Goal: Task Accomplishment & Management: Use online tool/utility

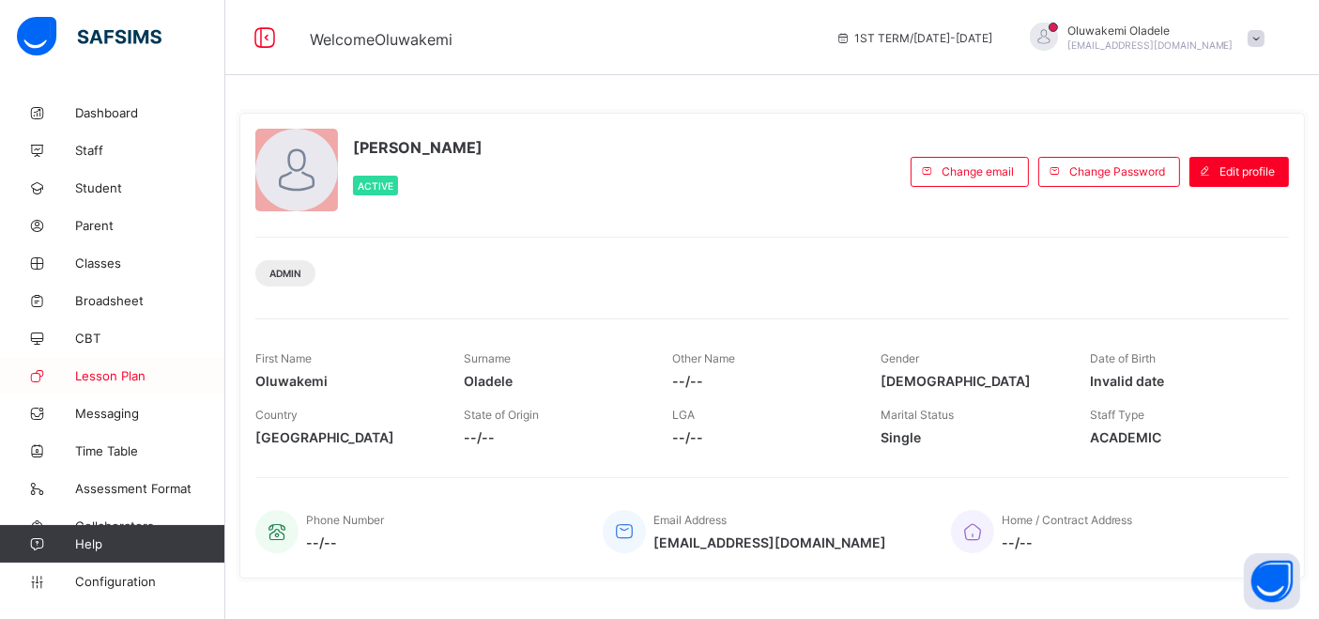
click at [91, 373] on span "Lesson Plan" at bounding box center [150, 375] width 150 height 15
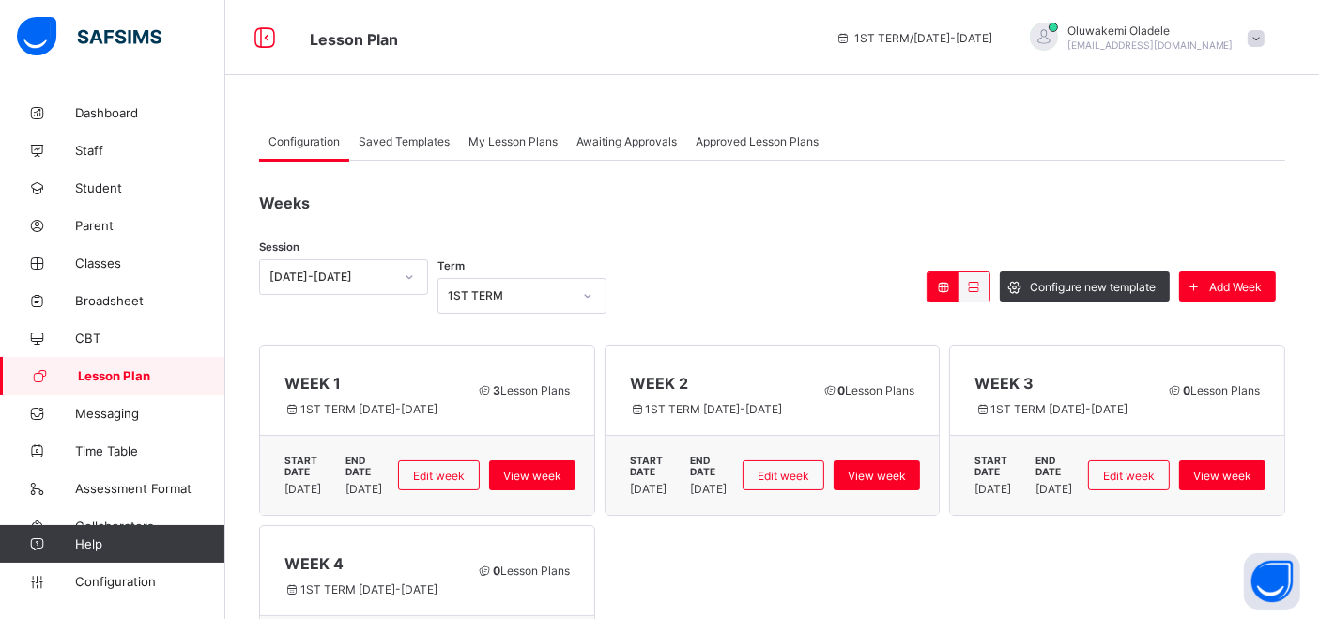
click at [628, 137] on span "Awaiting Approvals" at bounding box center [626, 141] width 100 height 14
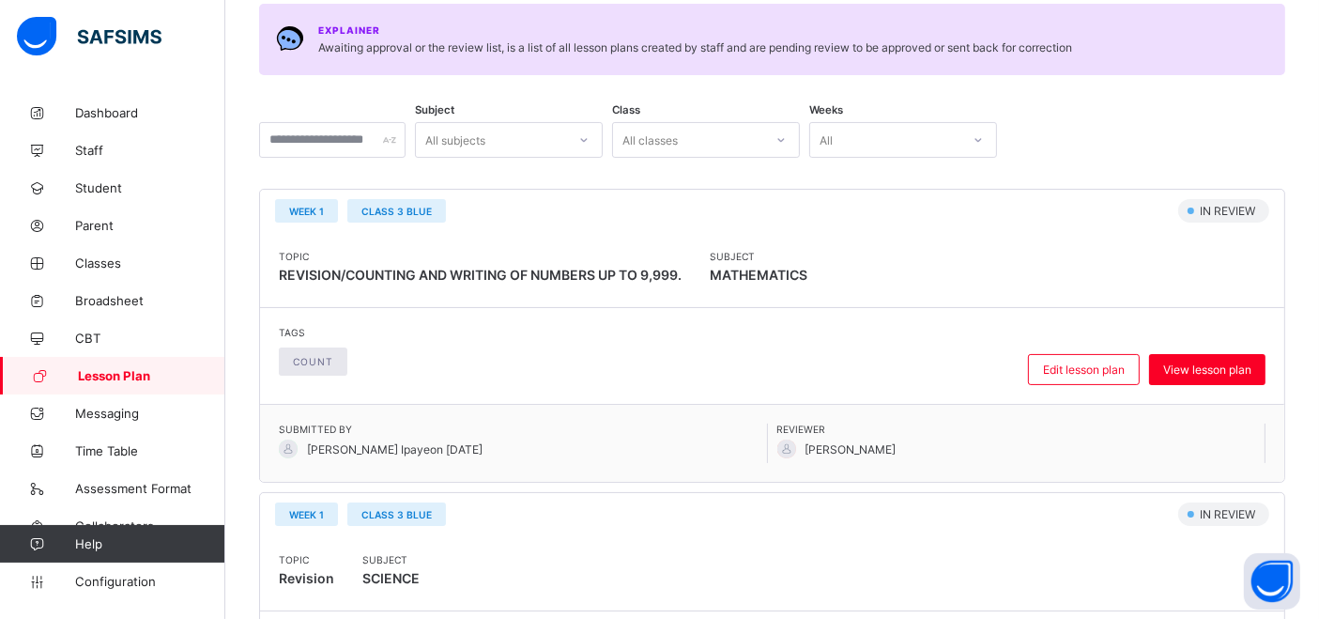
scroll to position [226, 0]
click at [1203, 366] on span "View lesson plan" at bounding box center [1207, 370] width 88 height 14
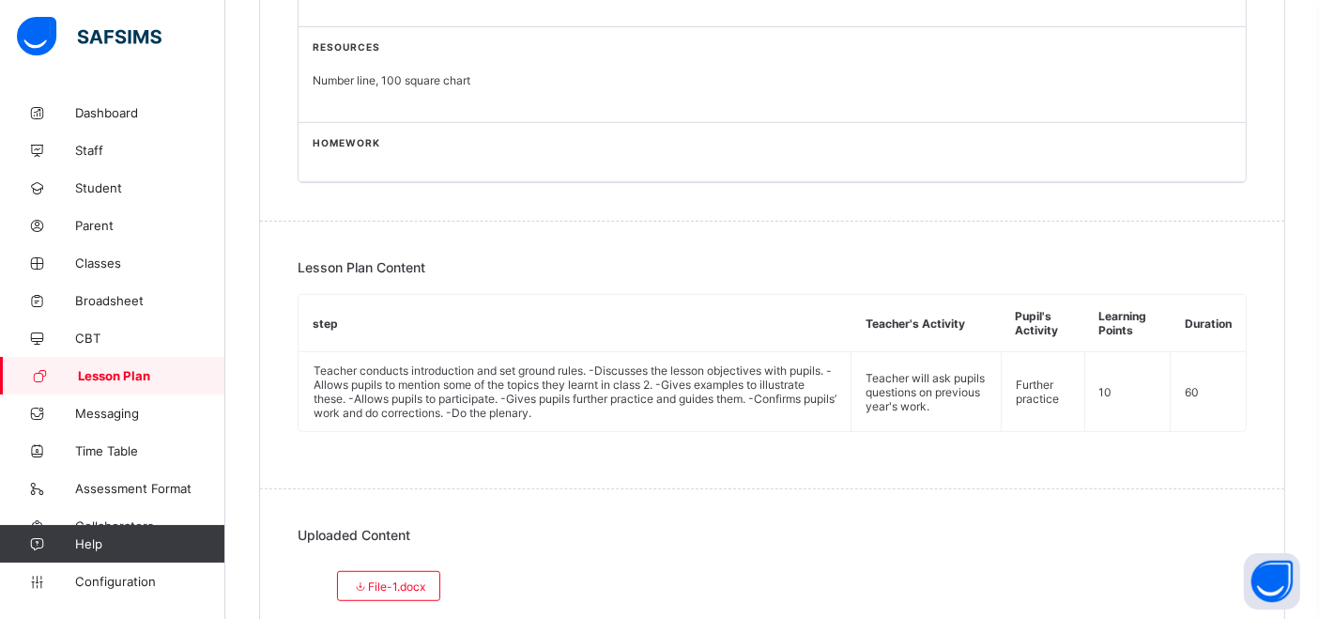
scroll to position [1062, 0]
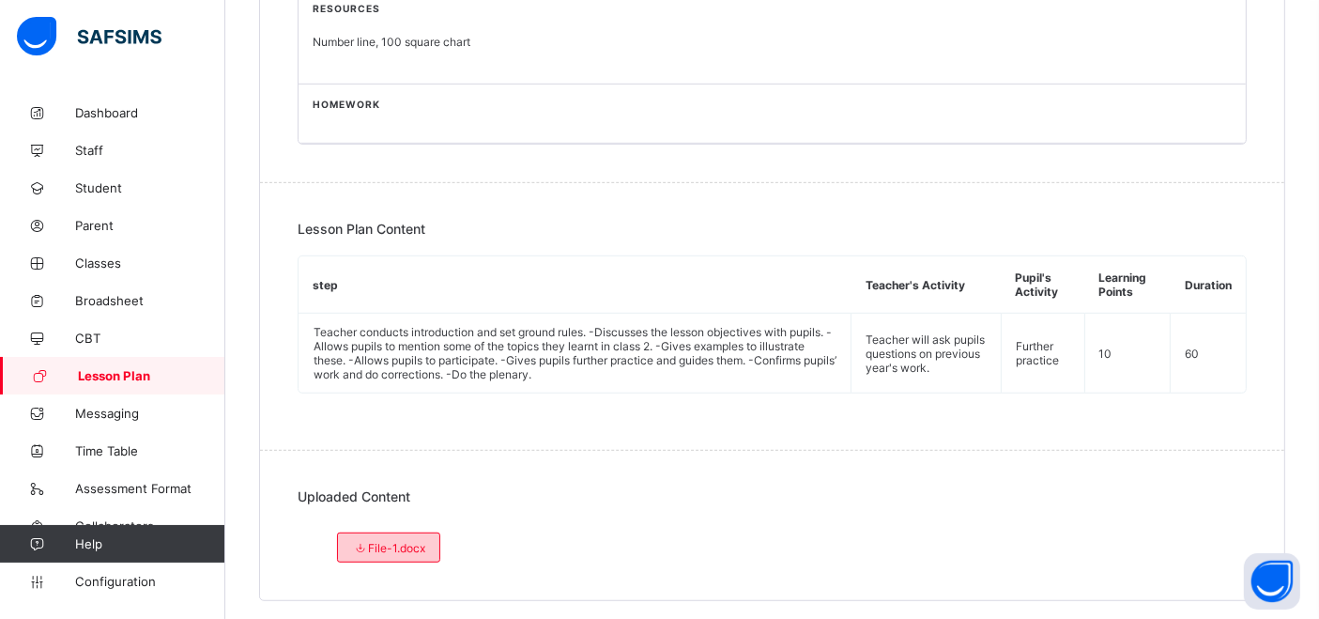
click at [373, 541] on span "File-1.docx" at bounding box center [388, 548] width 73 height 14
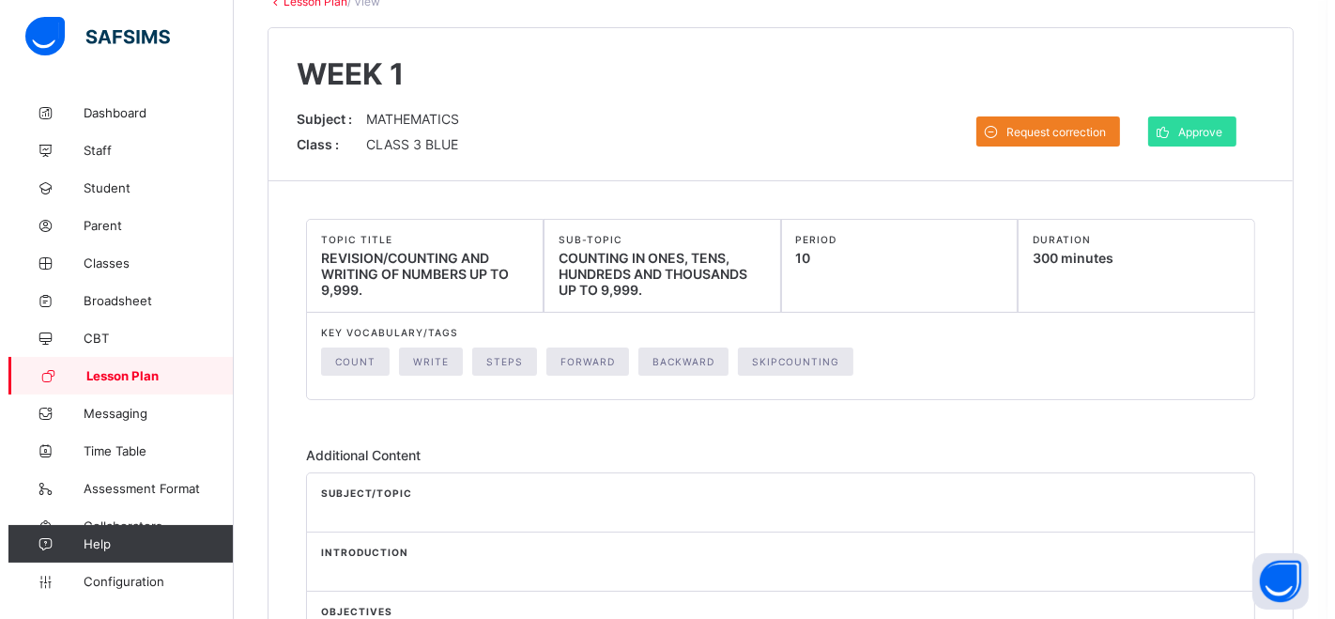
scroll to position [139, 0]
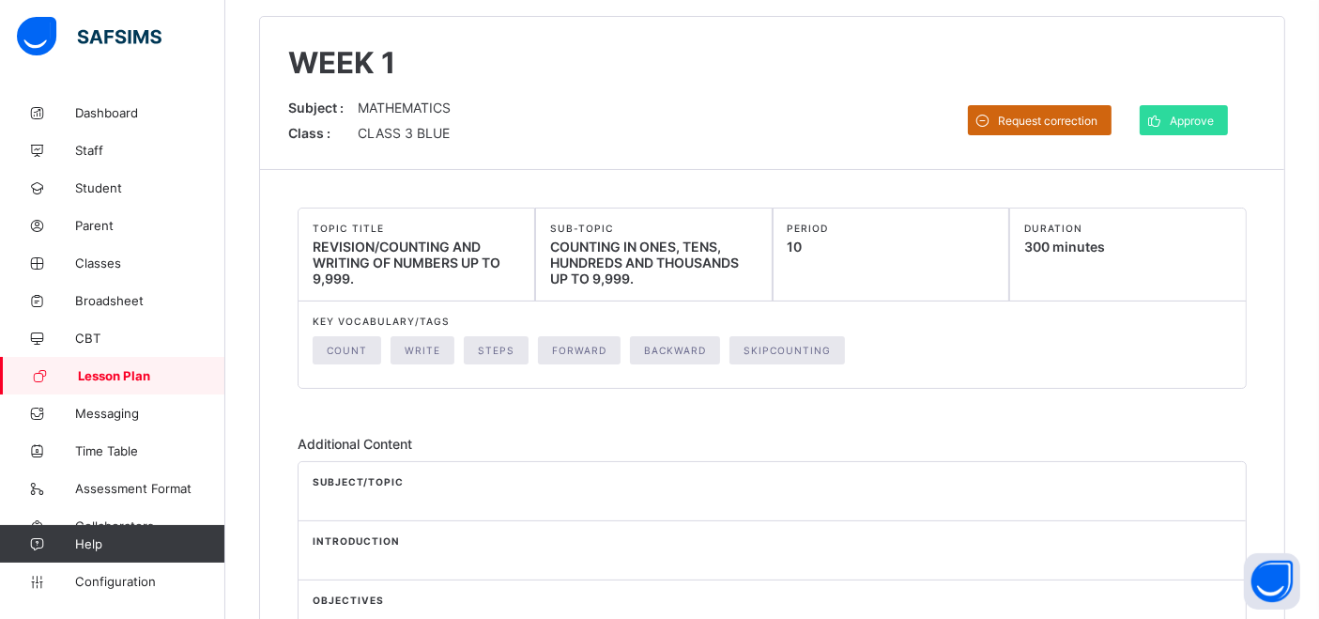
click at [1044, 114] on span "Request correction" at bounding box center [1047, 121] width 99 height 14
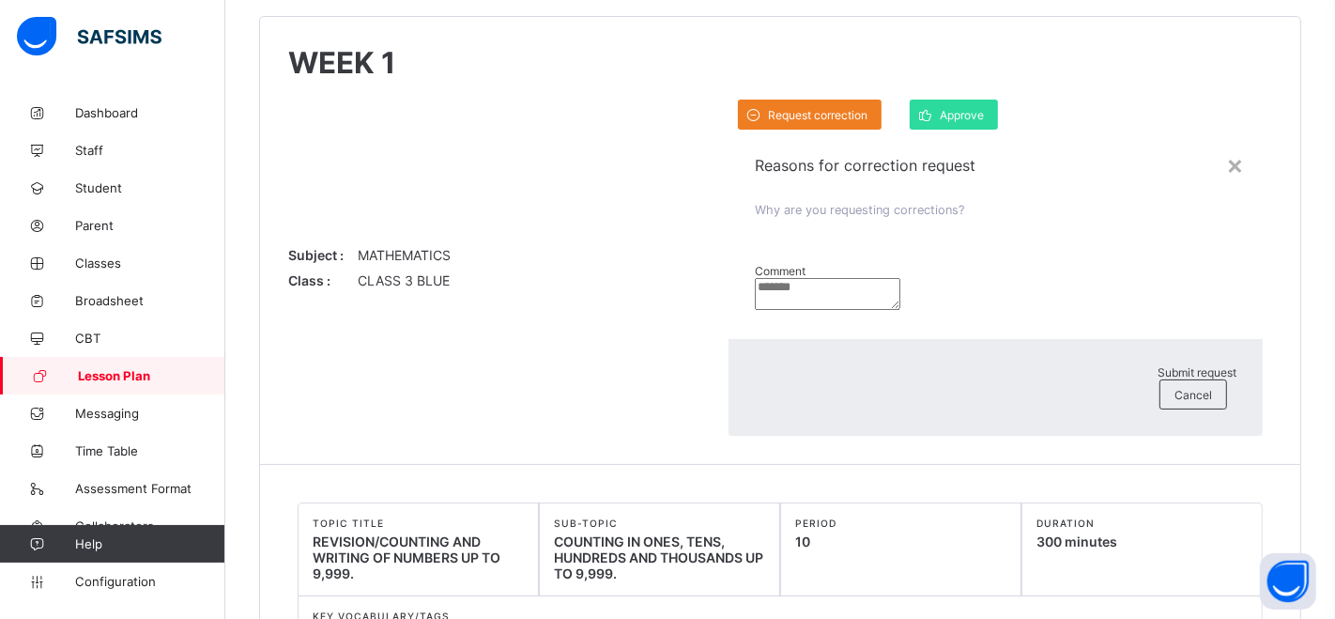
click at [755, 278] on textarea at bounding box center [827, 294] width 145 height 32
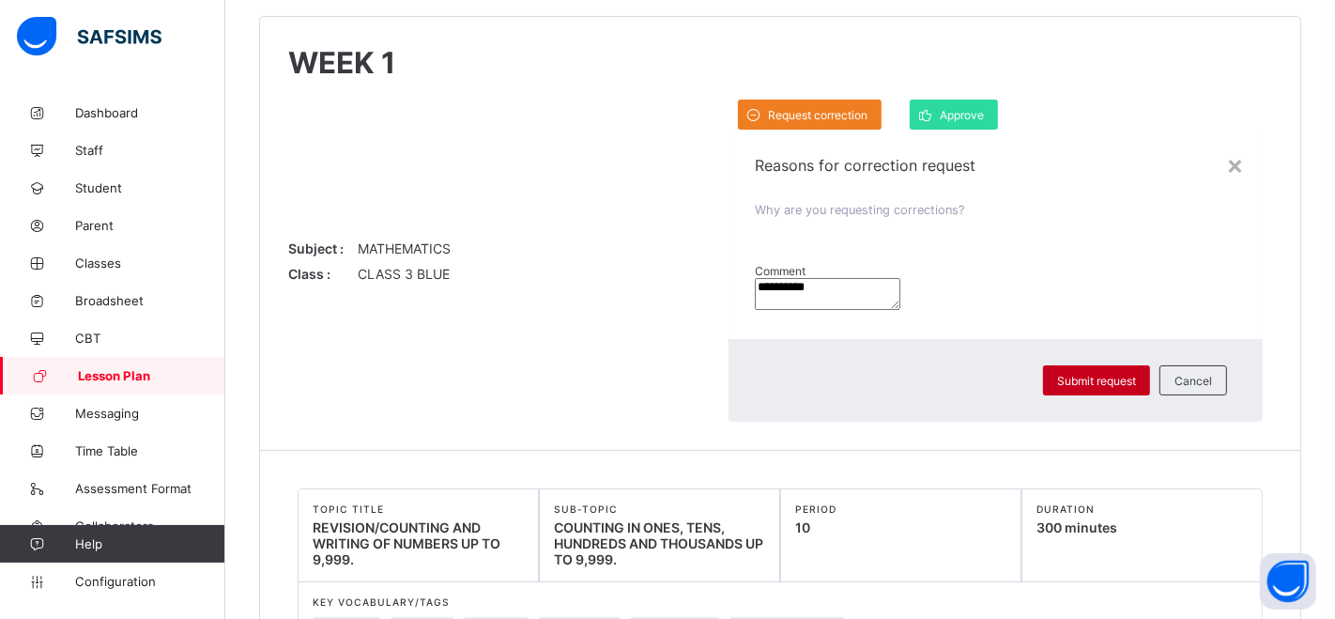
type textarea "**********"
click at [1057, 388] on span "Submit request" at bounding box center [1096, 381] width 79 height 14
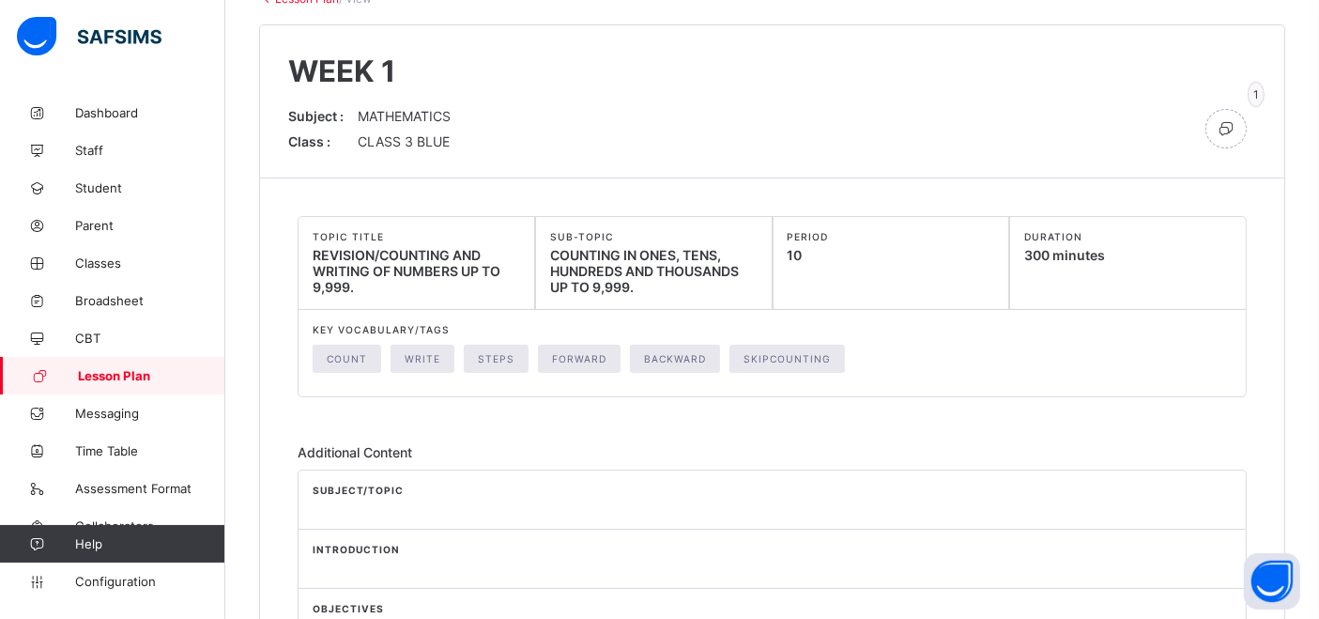
scroll to position [0, 0]
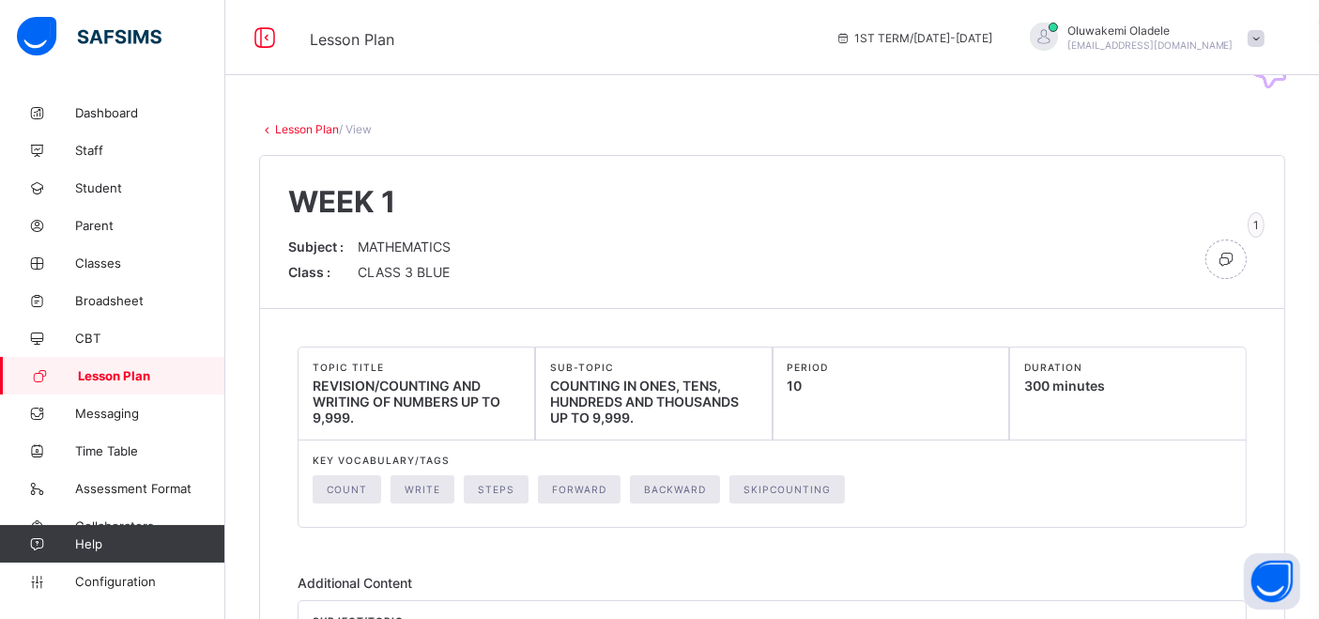
click at [1236, 258] on icon at bounding box center [1225, 259] width 21 height 19
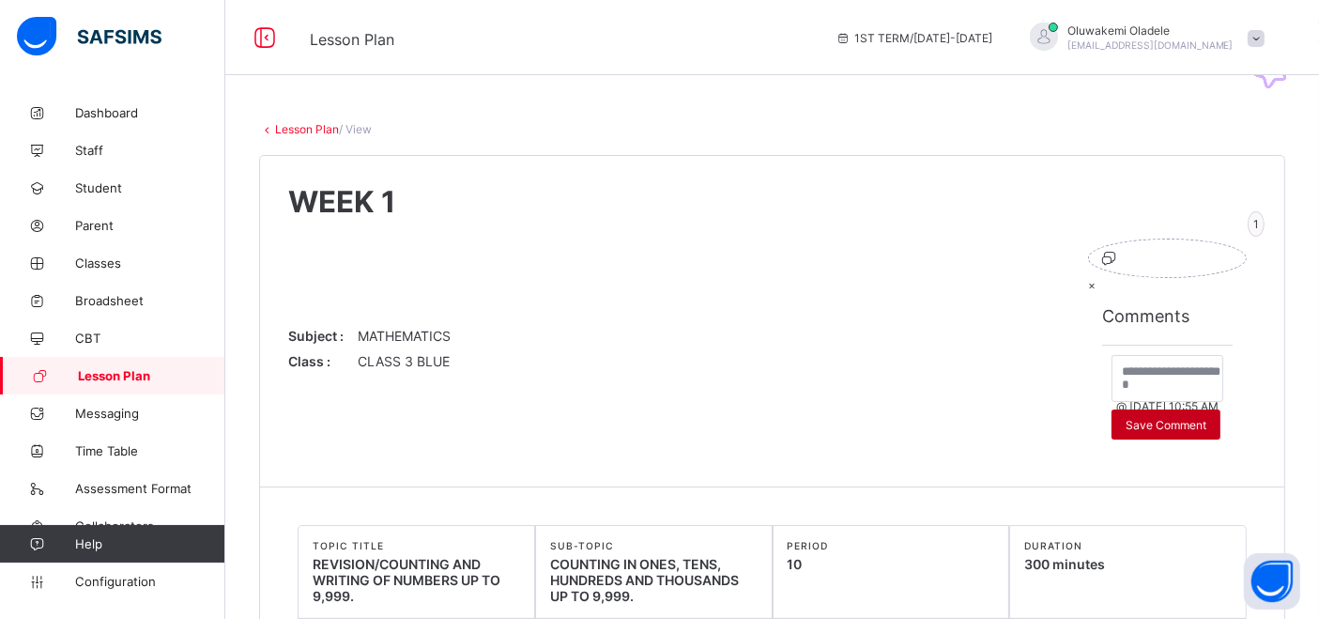
click at [1111, 439] on div "Save Comment" at bounding box center [1165, 424] width 109 height 30
click at [1088, 278] on span "×" at bounding box center [1092, 285] width 8 height 14
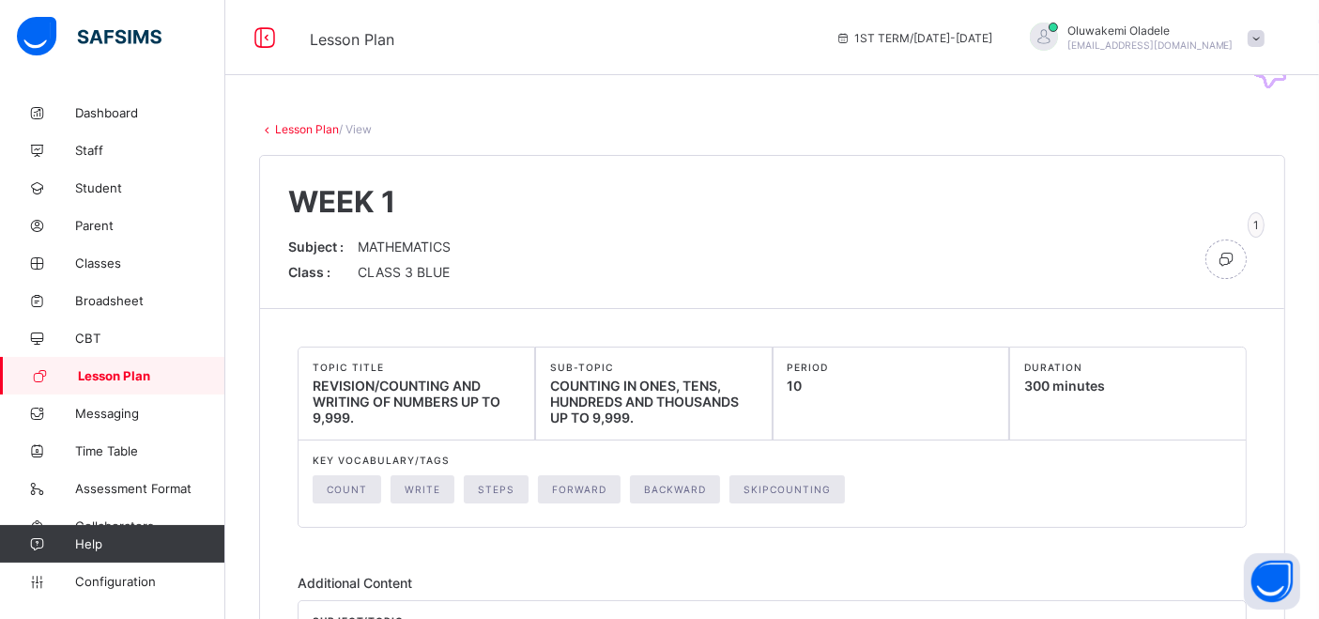
click at [292, 122] on link "Lesson Plan" at bounding box center [307, 129] width 64 height 14
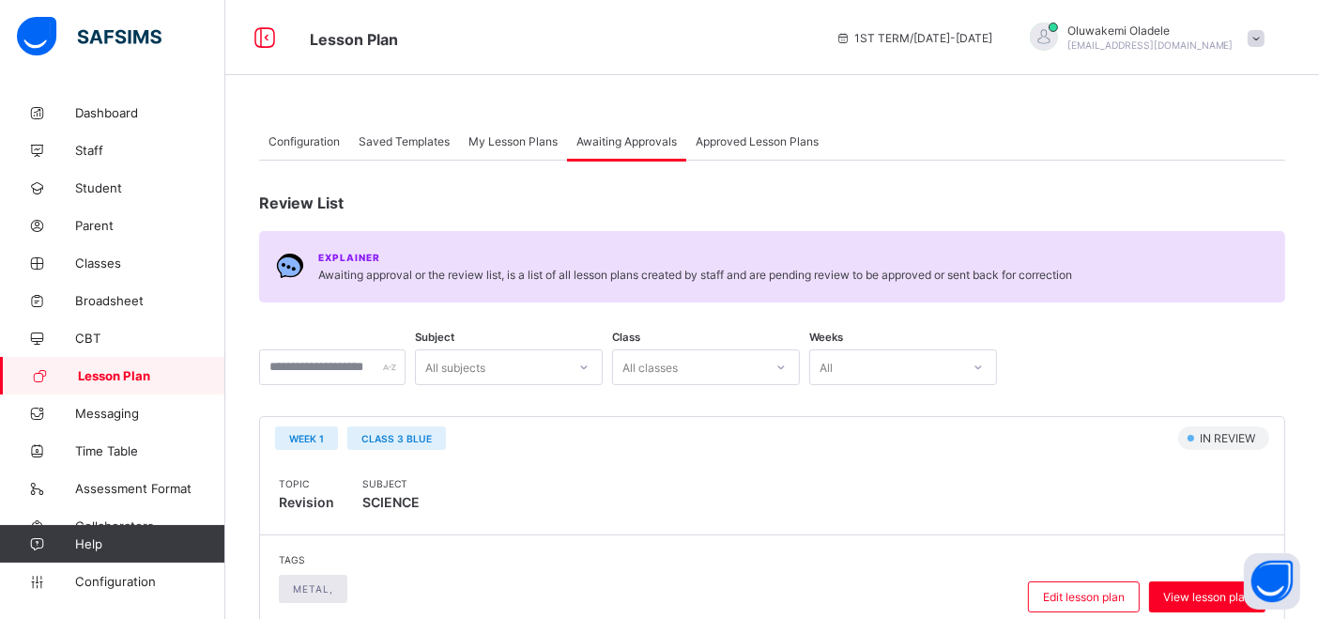
click at [788, 143] on span "Approved Lesson Plans" at bounding box center [757, 141] width 123 height 14
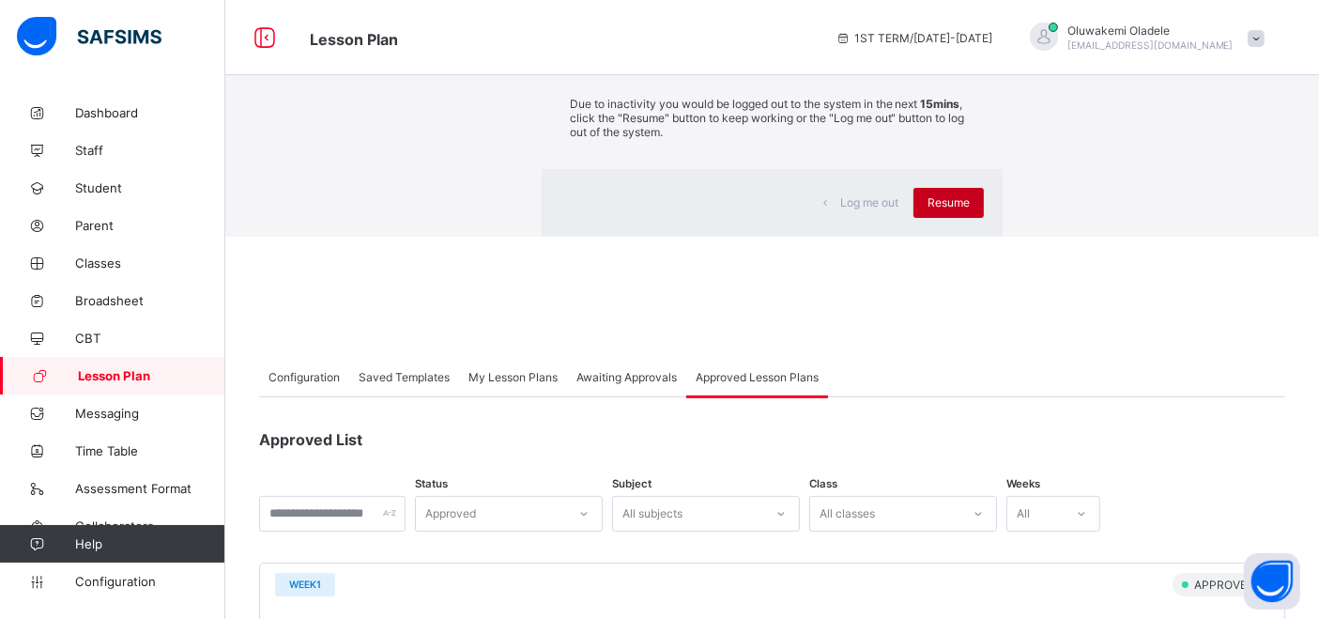
click at [913, 218] on div "Resume" at bounding box center [948, 203] width 70 height 30
